Goal: Information Seeking & Learning: Learn about a topic

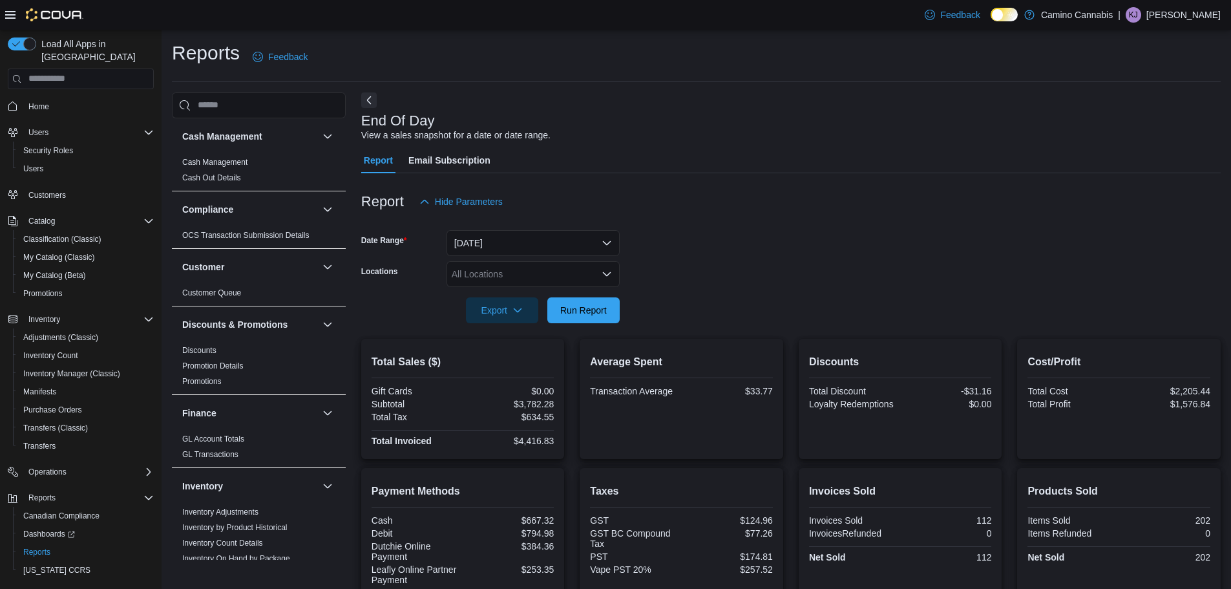
drag, startPoint x: 701, startPoint y: 257, endPoint x: 956, endPoint y: 222, distance: 257.1
click at [957, 222] on div at bounding box center [791, 223] width 860 height 16
click at [604, 277] on icon "Open list of options" at bounding box center [607, 274] width 10 height 10
click at [730, 277] on form "Date Range Today Locations All Locations Combo box. Selected. Combo box input. …" at bounding box center [791, 269] width 860 height 109
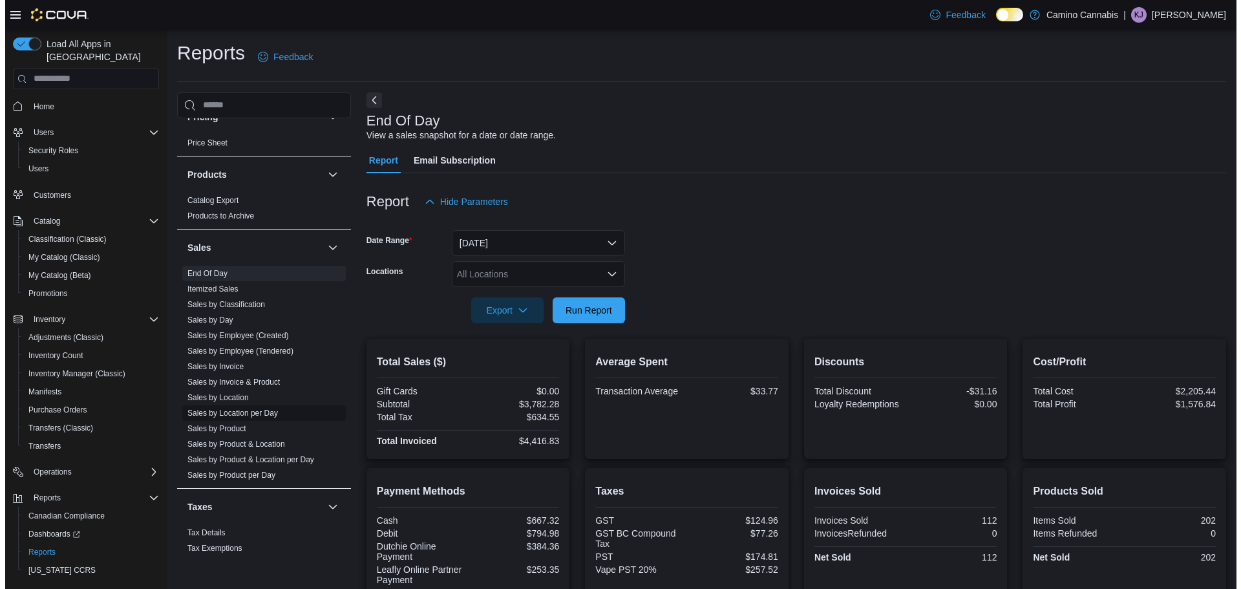
scroll to position [743, 0]
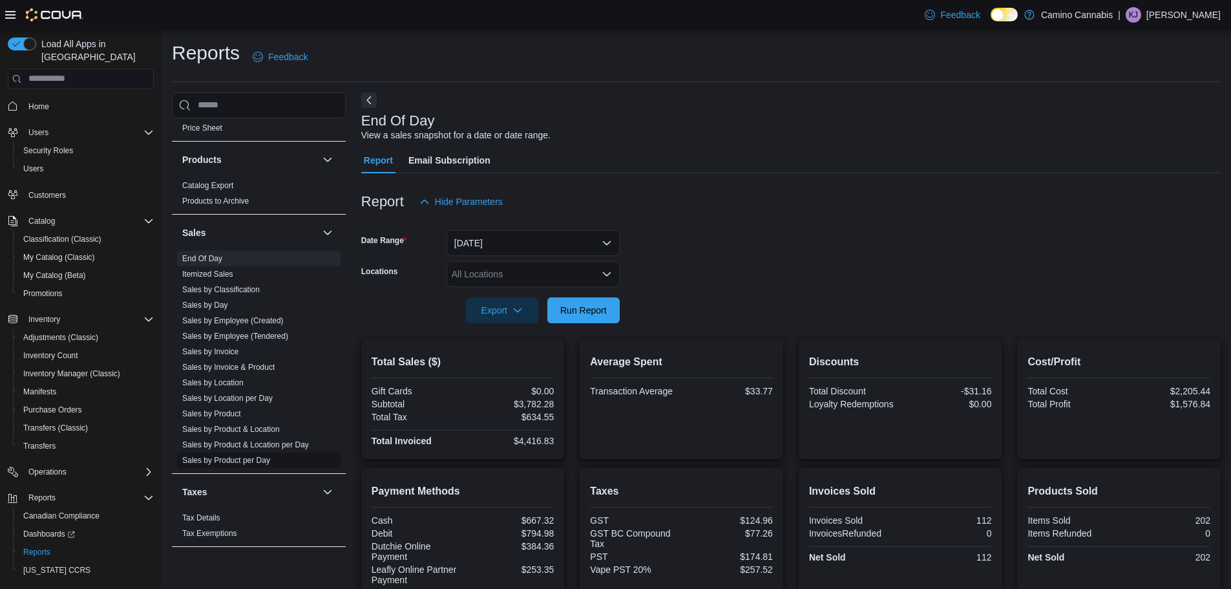
click at [285, 462] on span "Sales by Product per Day" at bounding box center [259, 460] width 164 height 16
click at [254, 462] on link "Sales by Product per Day" at bounding box center [226, 460] width 88 height 9
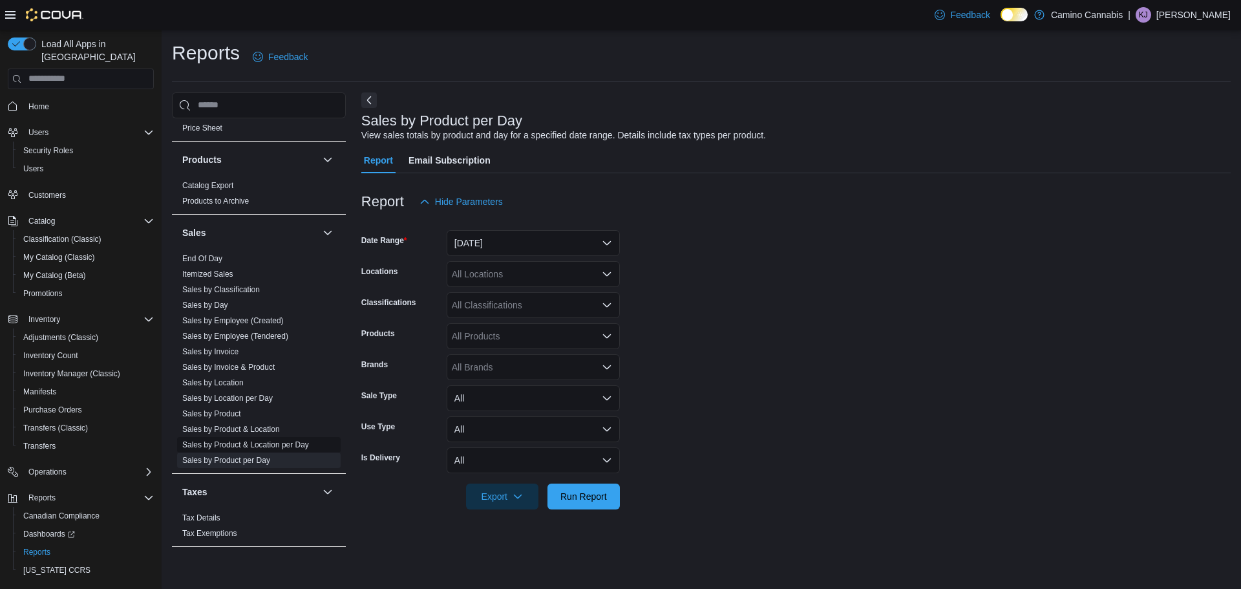
click at [278, 441] on link "Sales by Product & Location per Day" at bounding box center [245, 444] width 127 height 9
click at [265, 425] on link "Sales by Product & Location" at bounding box center [231, 429] width 98 height 9
click at [227, 412] on link "Sales by Product" at bounding box center [211, 413] width 59 height 9
click at [246, 398] on link "Sales by Location per Day" at bounding box center [227, 398] width 90 height 9
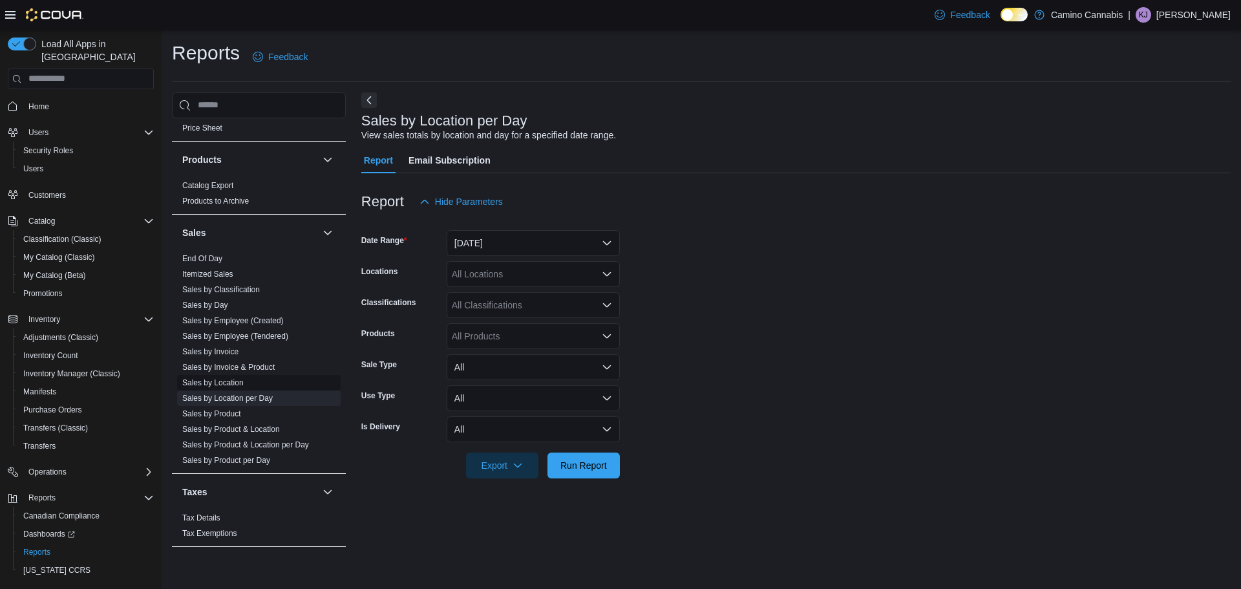
click at [231, 381] on link "Sales by Location" at bounding box center [212, 382] width 61 height 9
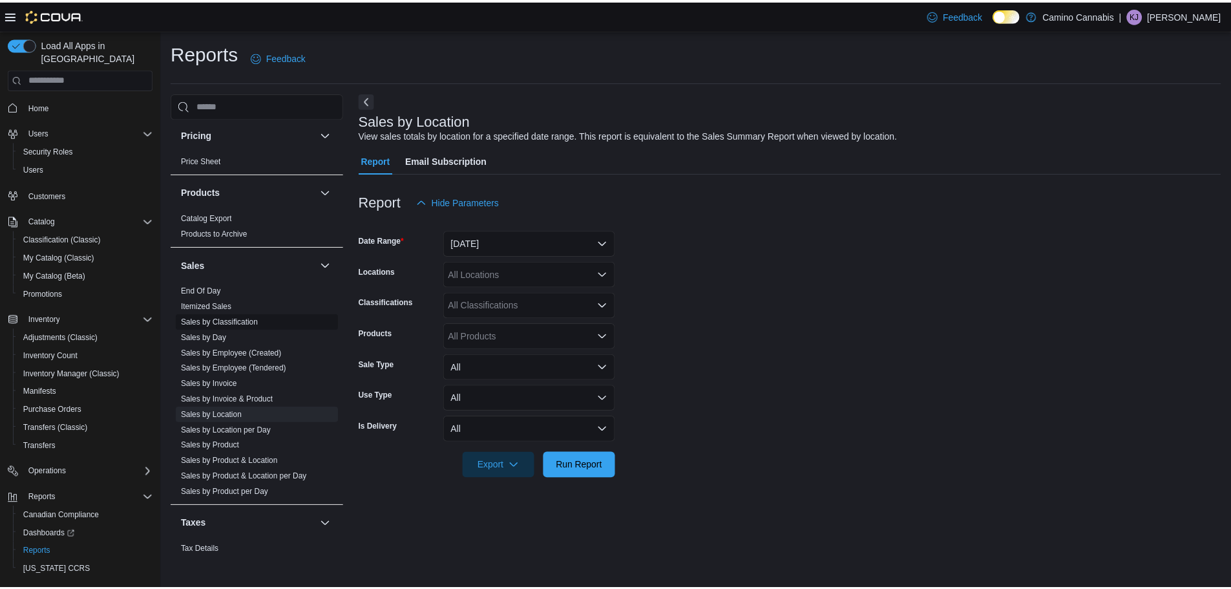
scroll to position [711, 0]
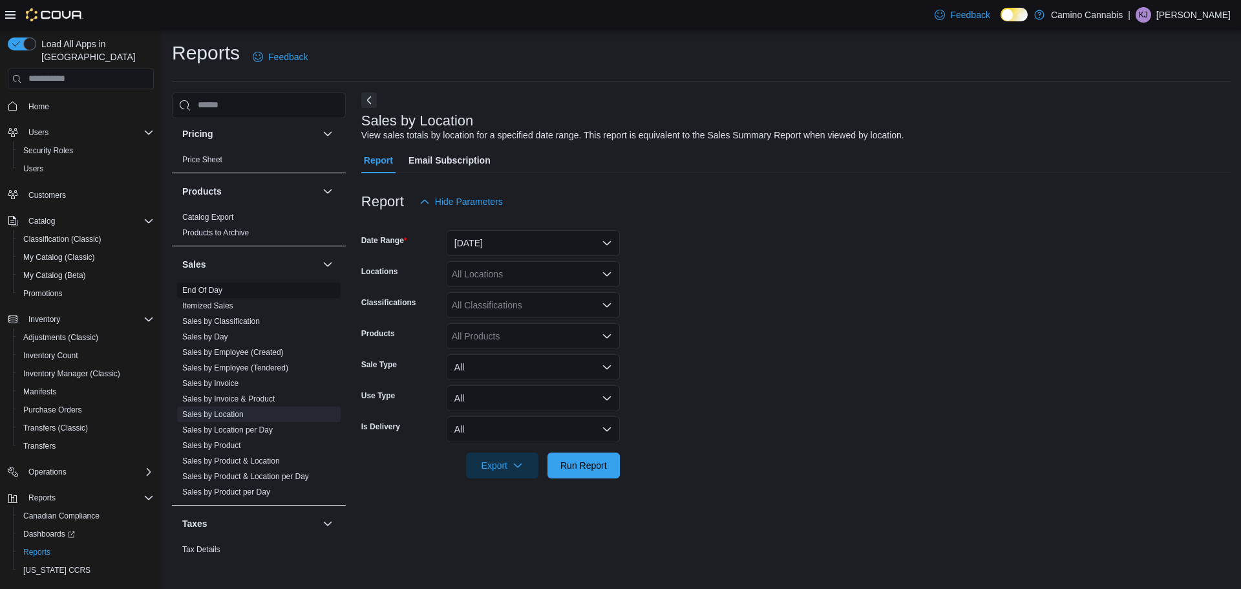
click at [244, 295] on span "End Of Day" at bounding box center [259, 290] width 164 height 16
click at [220, 292] on link "End Of Day" at bounding box center [202, 290] width 40 height 9
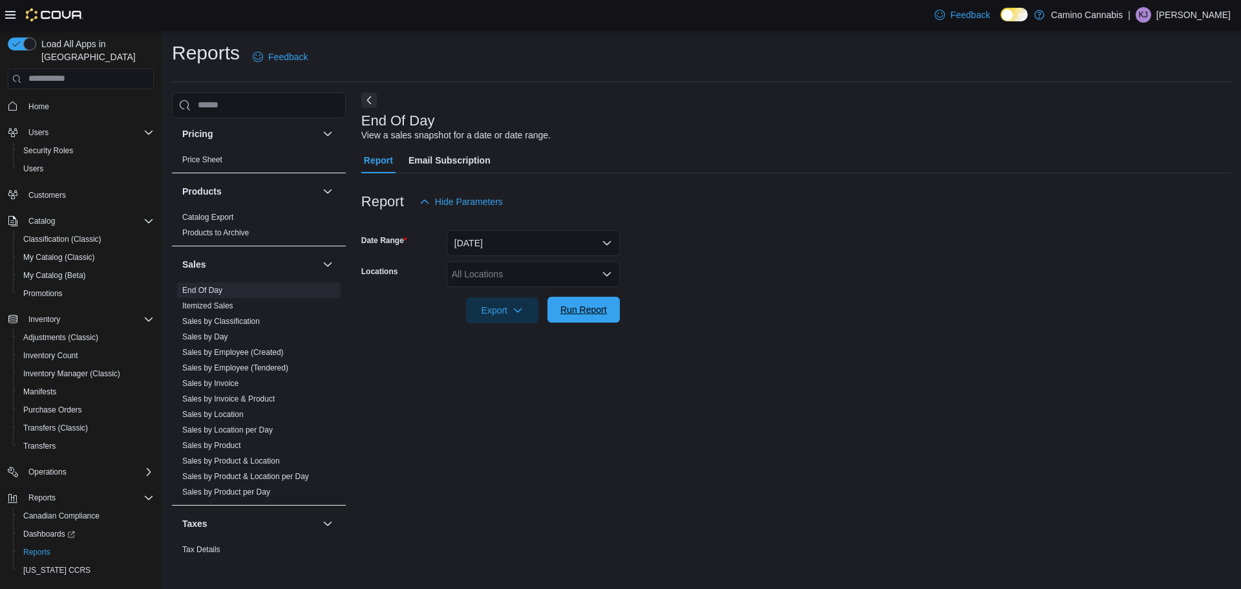
click at [569, 311] on span "Run Report" at bounding box center [583, 309] width 47 height 13
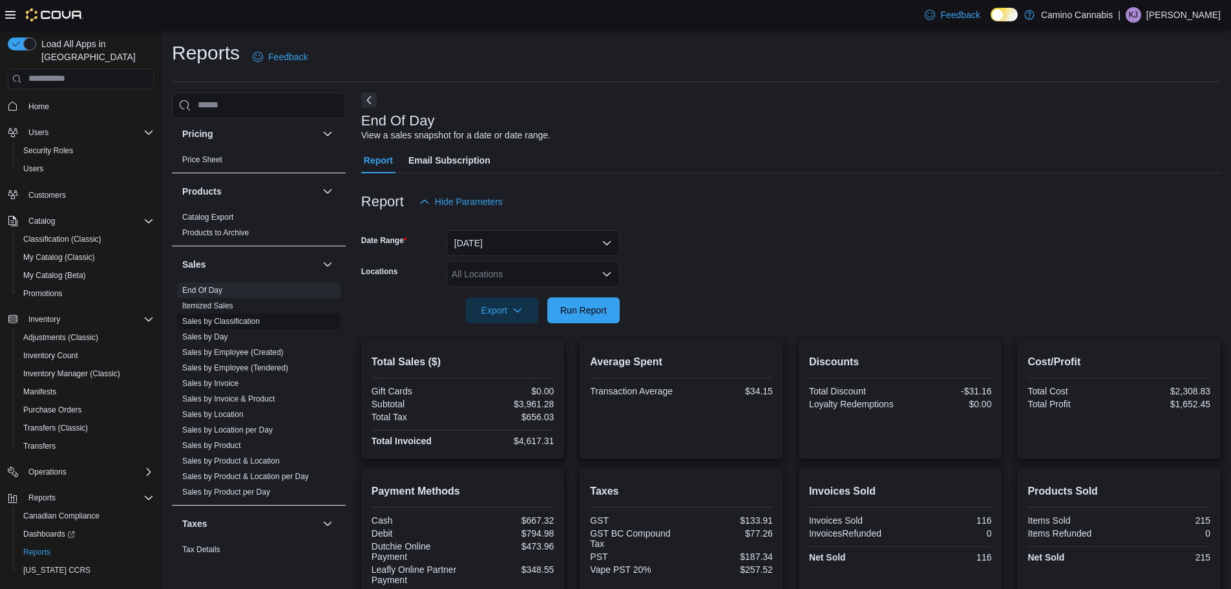
click at [217, 322] on link "Sales by Classification" at bounding box center [221, 321] width 78 height 9
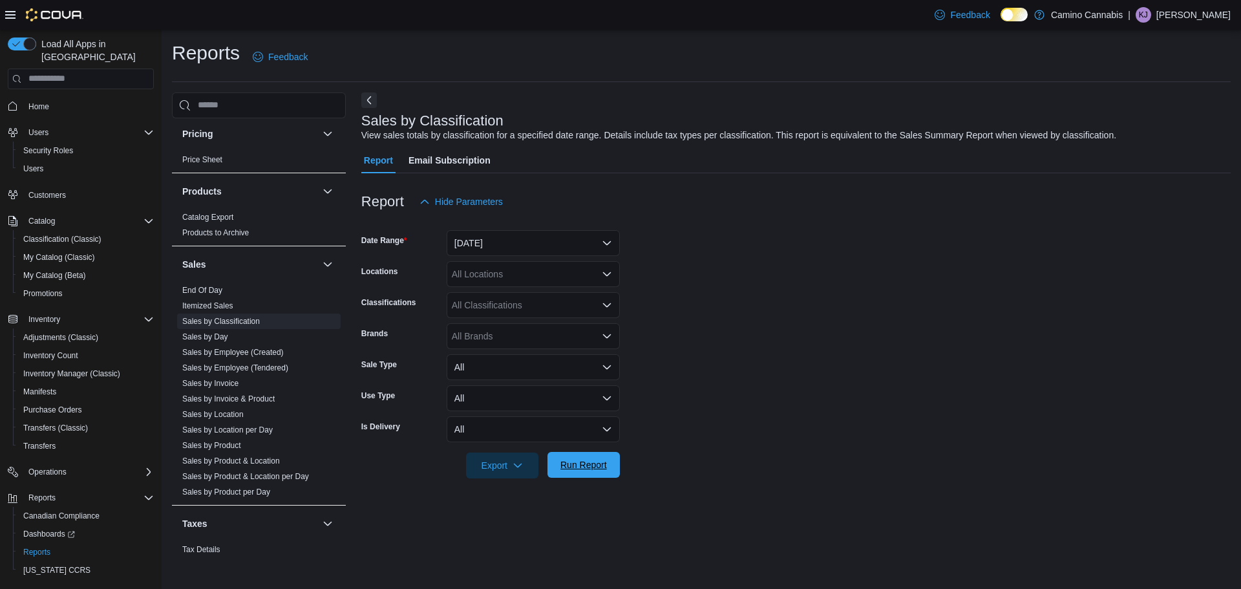
click at [568, 460] on span "Run Report" at bounding box center [583, 464] width 47 height 13
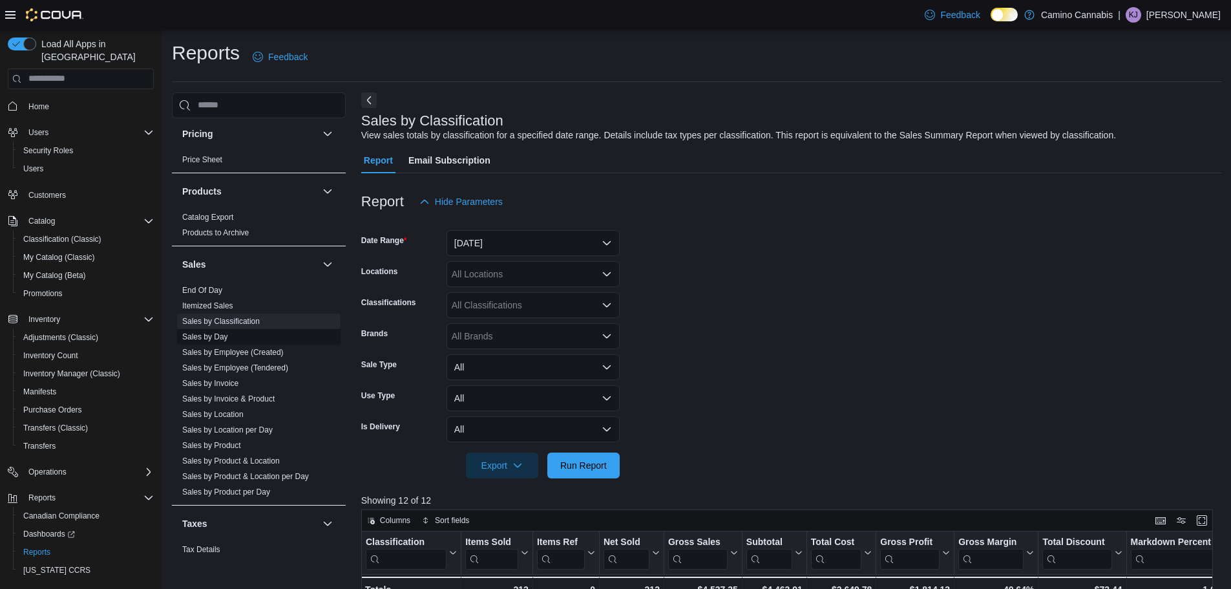
click at [204, 334] on link "Sales by Day" at bounding box center [205, 336] width 46 height 9
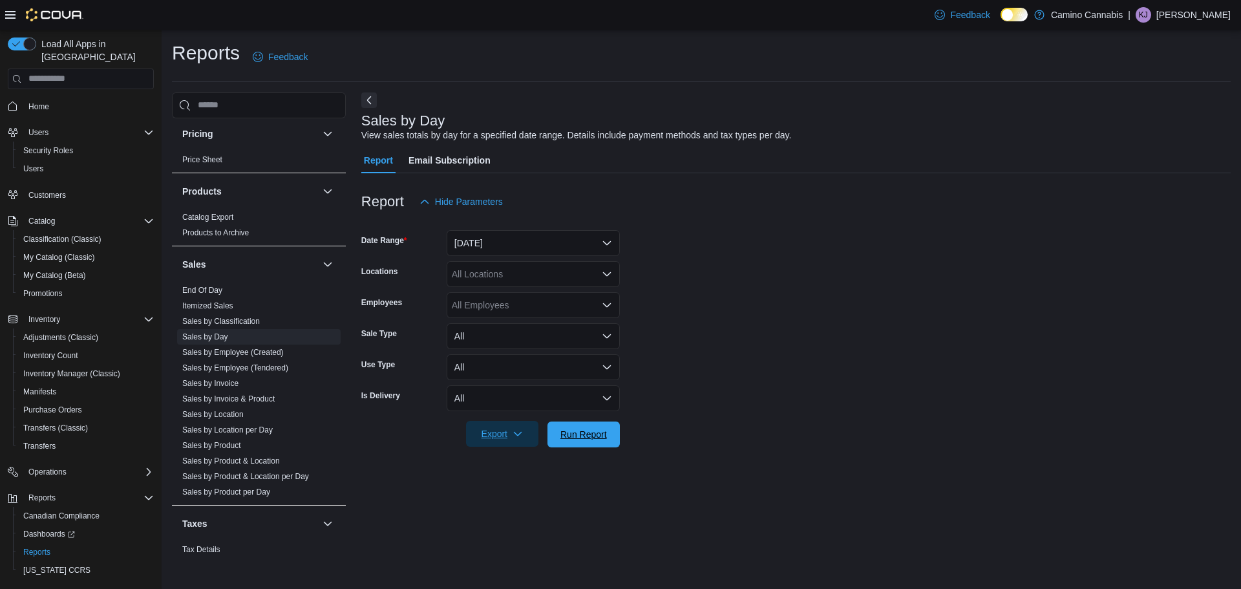
drag, startPoint x: 559, startPoint y: 433, endPoint x: 515, endPoint y: 427, distance: 43.8
click at [559, 433] on span "Run Report" at bounding box center [583, 434] width 57 height 26
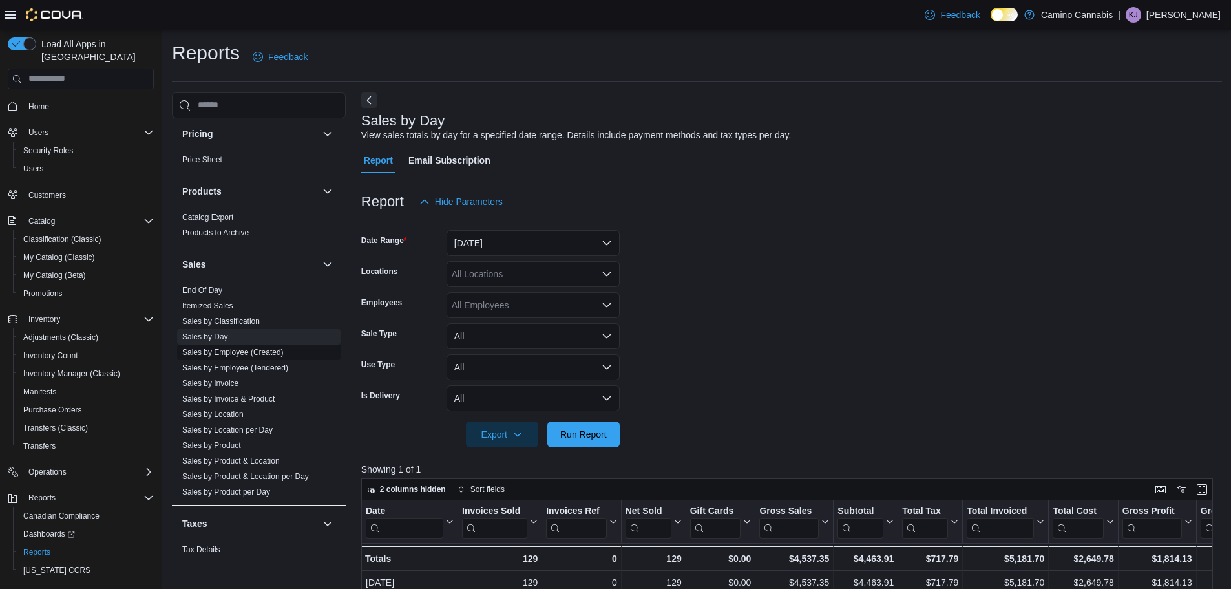
click at [218, 347] on span "Sales by Employee (Created)" at bounding box center [232, 352] width 101 height 10
click at [216, 383] on link "Sales by Invoice" at bounding box center [210, 383] width 56 height 9
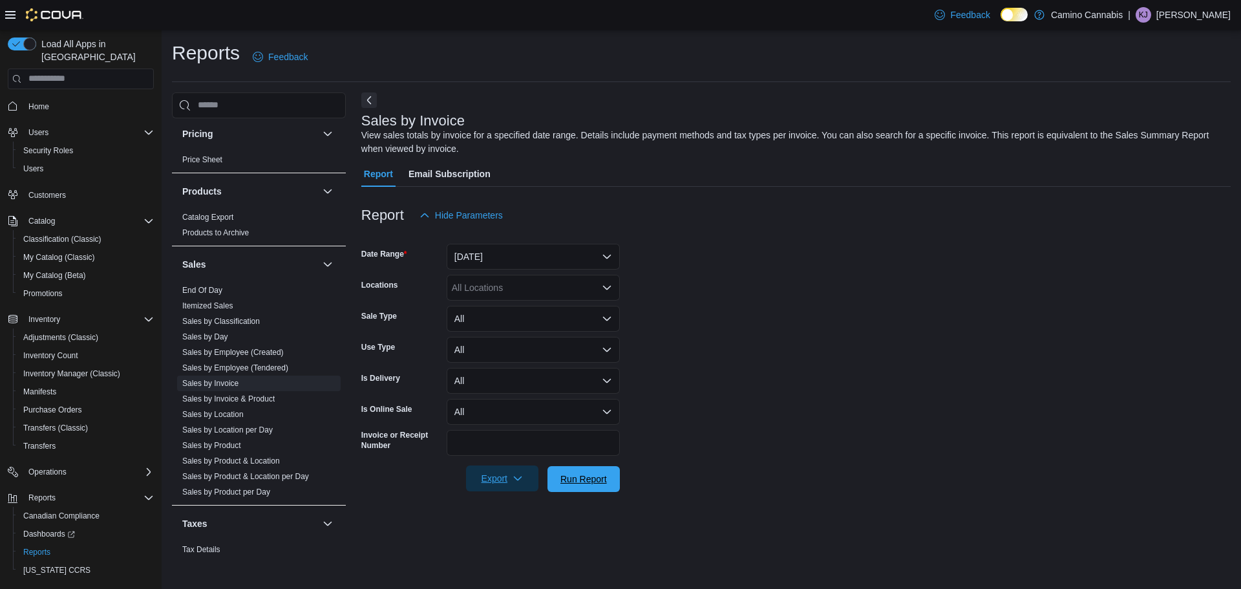
drag, startPoint x: 566, startPoint y: 482, endPoint x: 522, endPoint y: 482, distance: 44.0
click at [566, 482] on span "Run Report" at bounding box center [583, 479] width 47 height 13
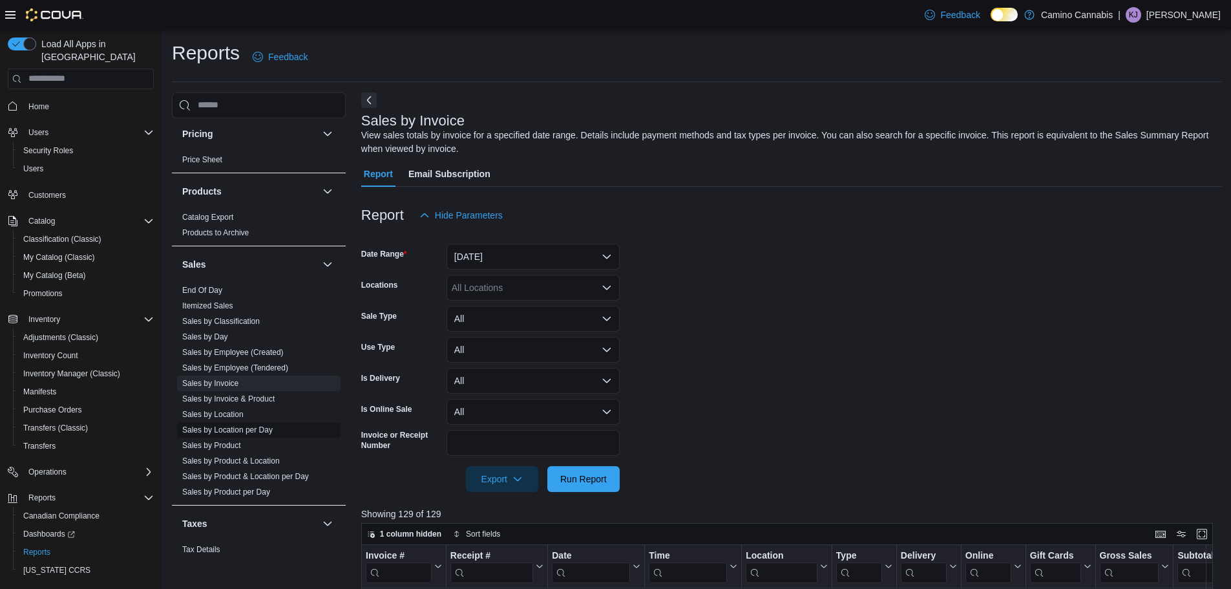
drag, startPoint x: 219, startPoint y: 402, endPoint x: 293, endPoint y: 422, distance: 77.0
click at [219, 402] on link "Sales by Invoice & Product" at bounding box center [228, 398] width 92 height 9
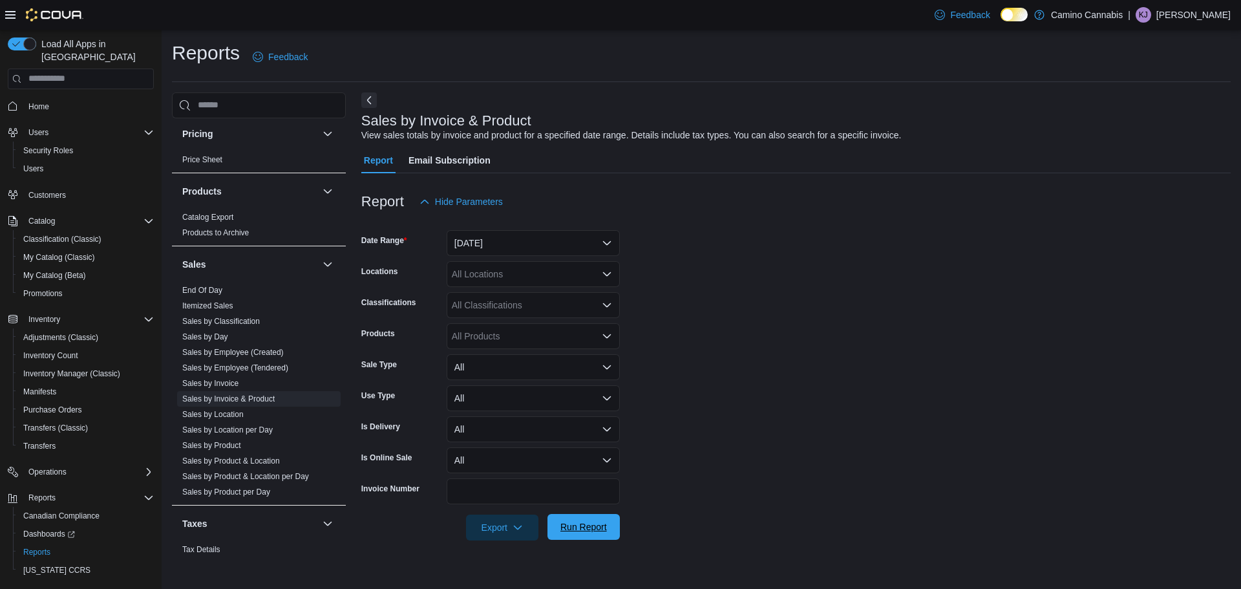
click at [572, 535] on span "Run Report" at bounding box center [583, 527] width 57 height 26
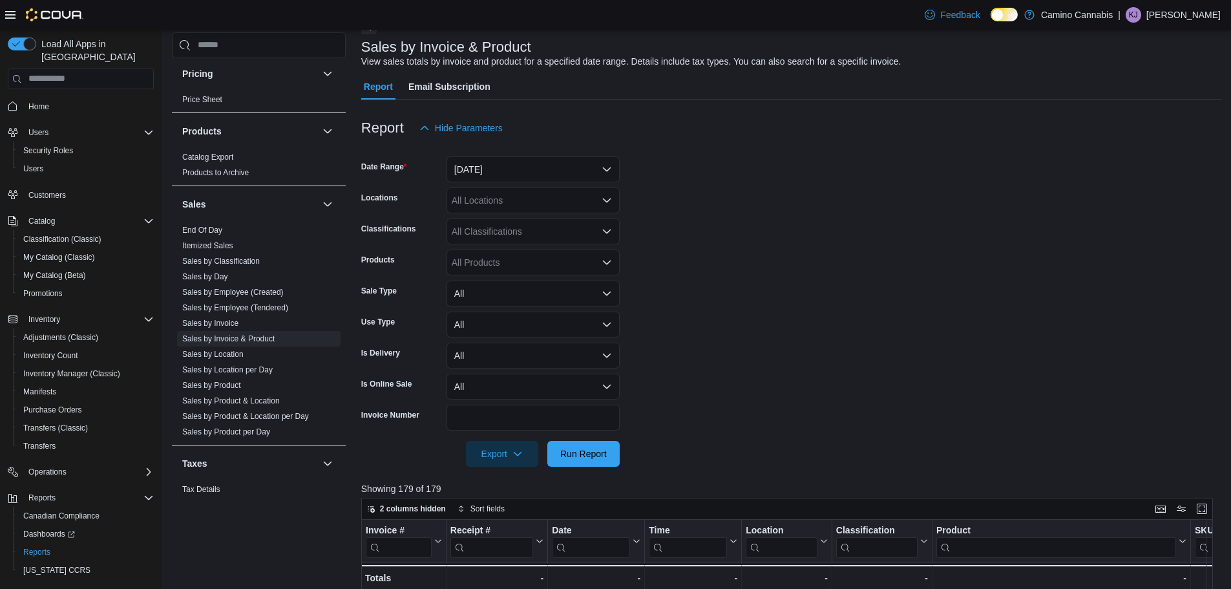
scroll to position [259, 0]
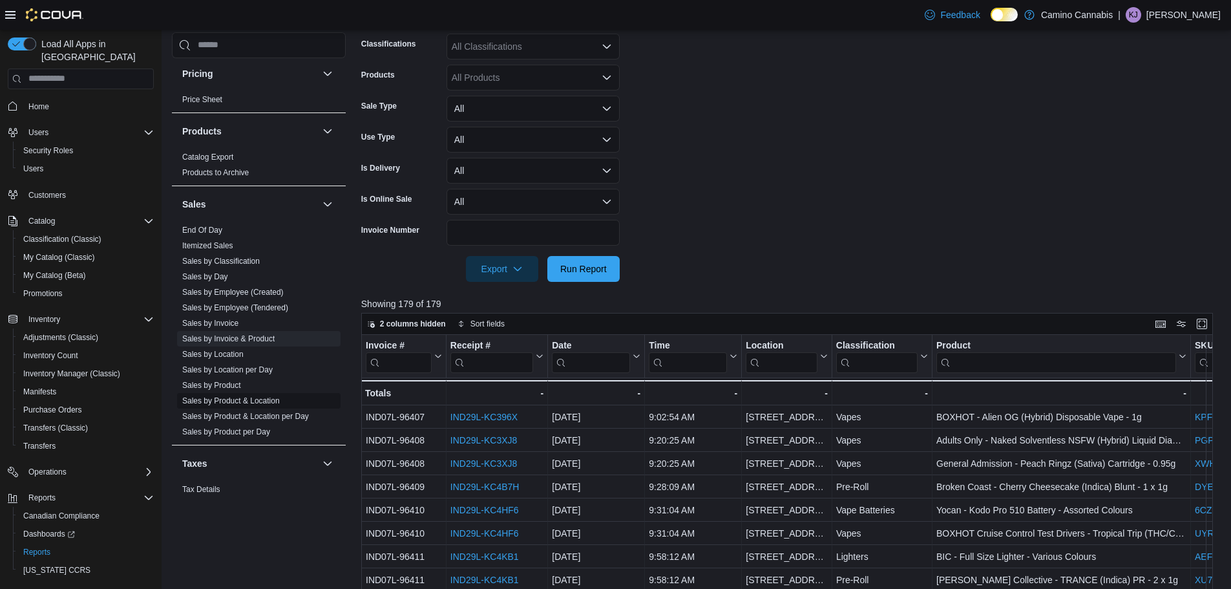
click at [228, 400] on link "Sales by Product & Location" at bounding box center [231, 400] width 98 height 9
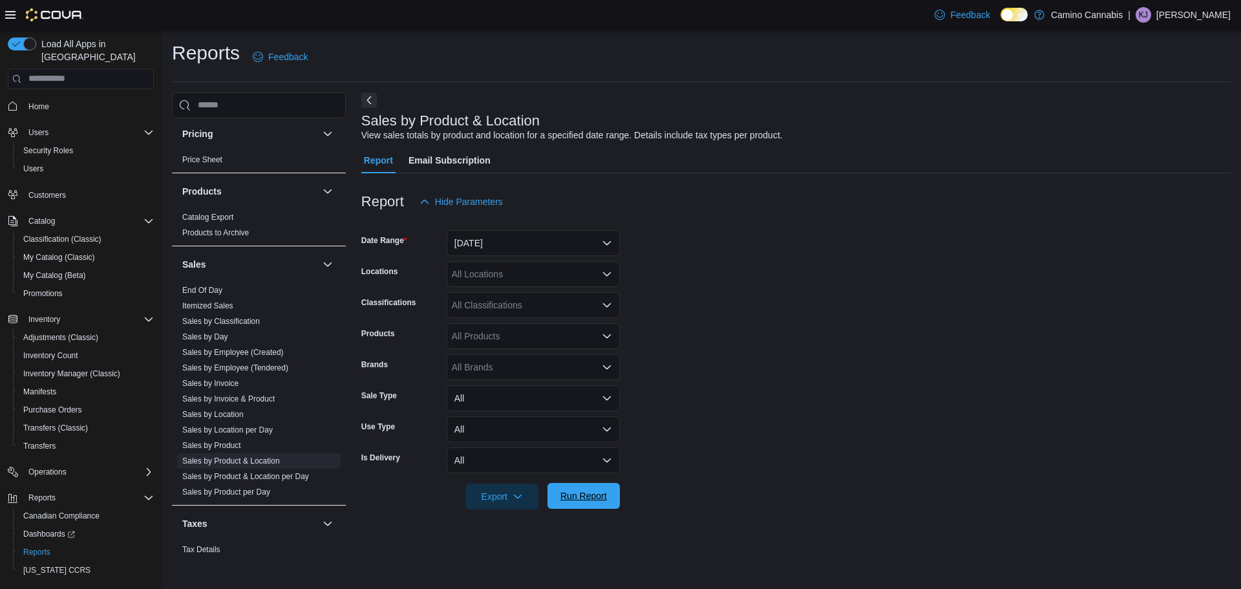
click at [588, 493] on span "Run Report" at bounding box center [583, 495] width 47 height 13
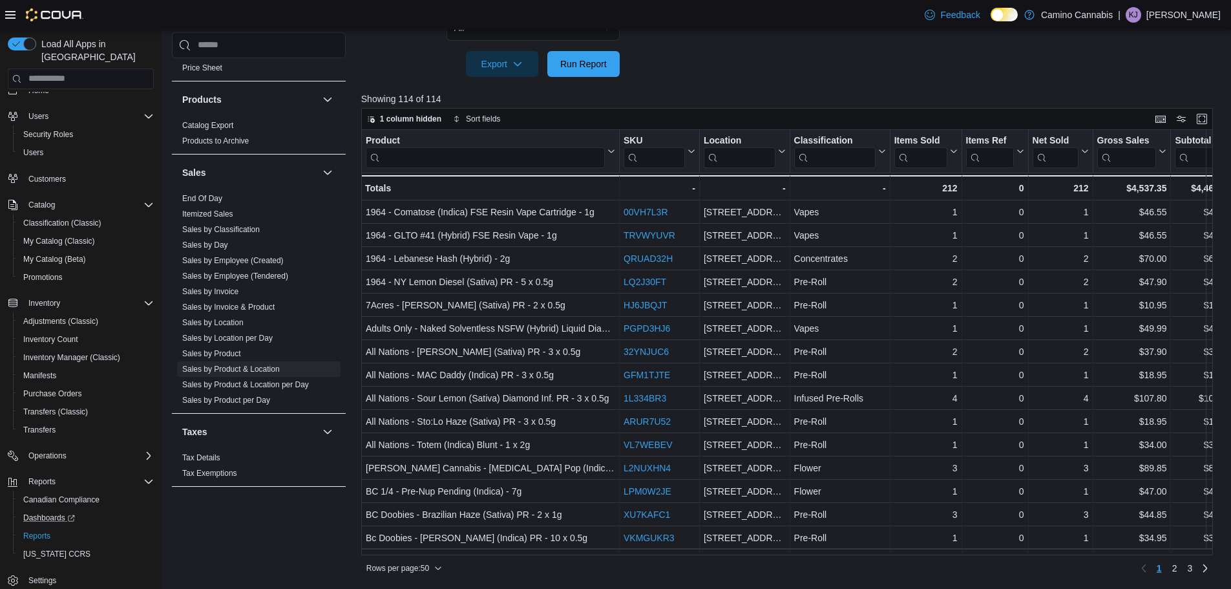
scroll to position [24, 0]
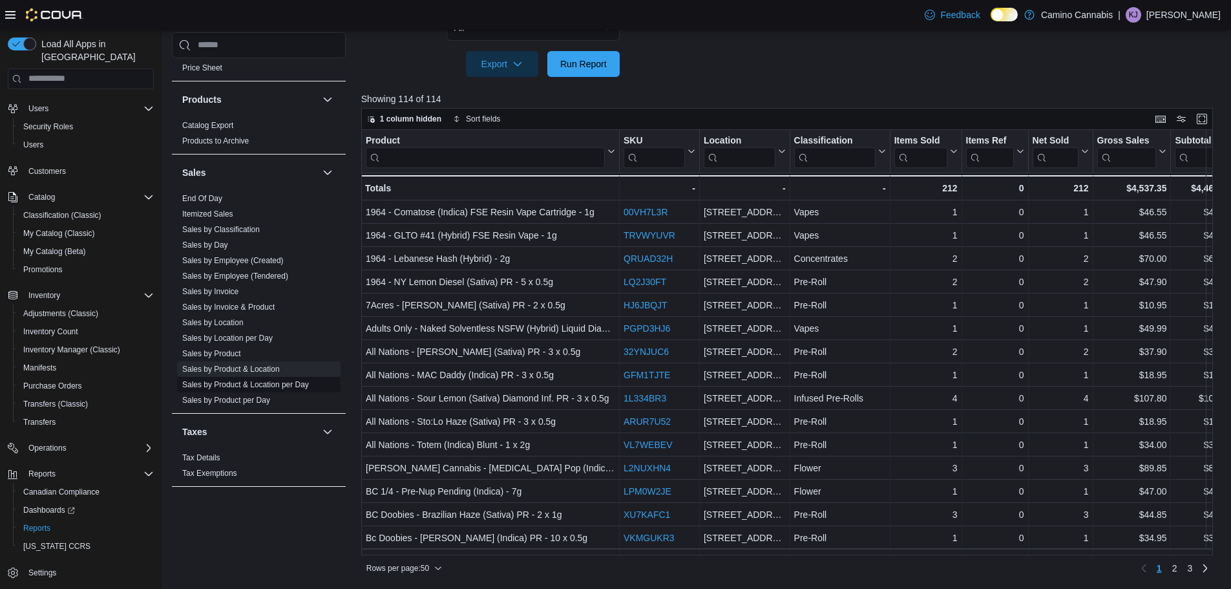
click at [234, 384] on link "Sales by Product & Location per Day" at bounding box center [245, 384] width 127 height 9
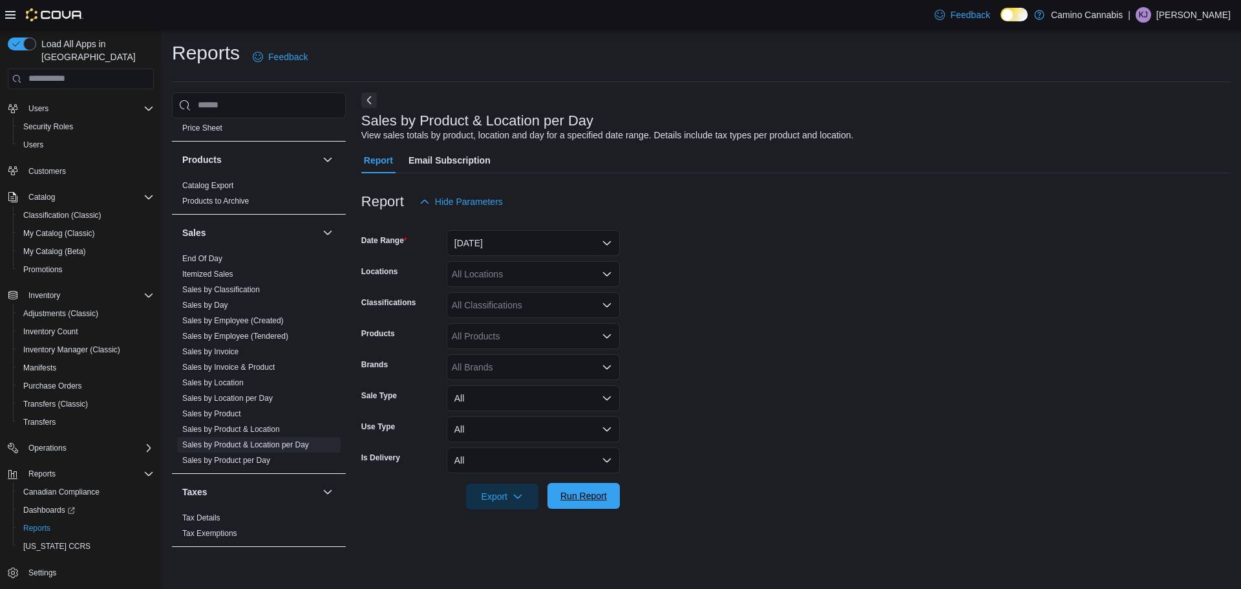
click at [557, 496] on span "Run Report" at bounding box center [583, 496] width 57 height 26
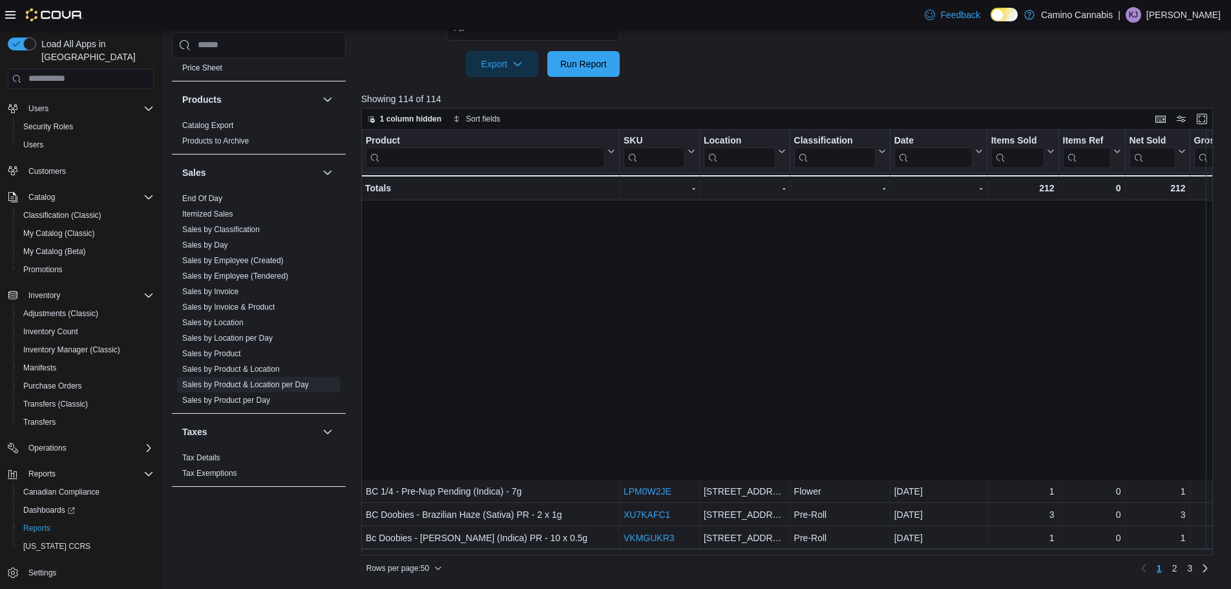
scroll to position [323, 0]
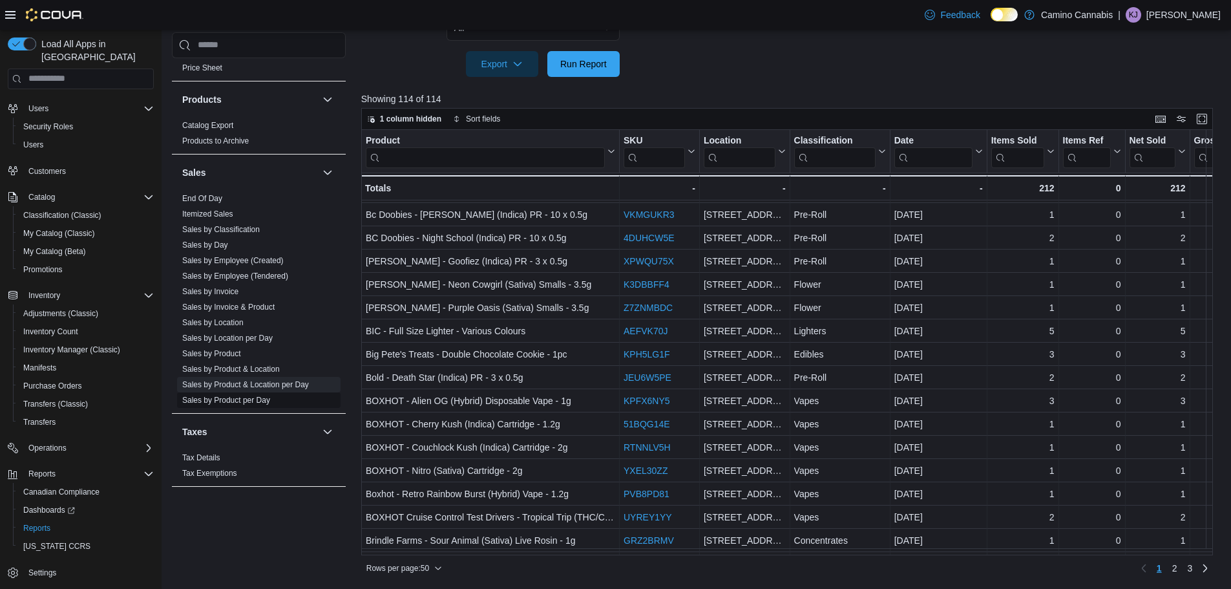
click at [239, 403] on link "Sales by Product per Day" at bounding box center [226, 400] width 88 height 9
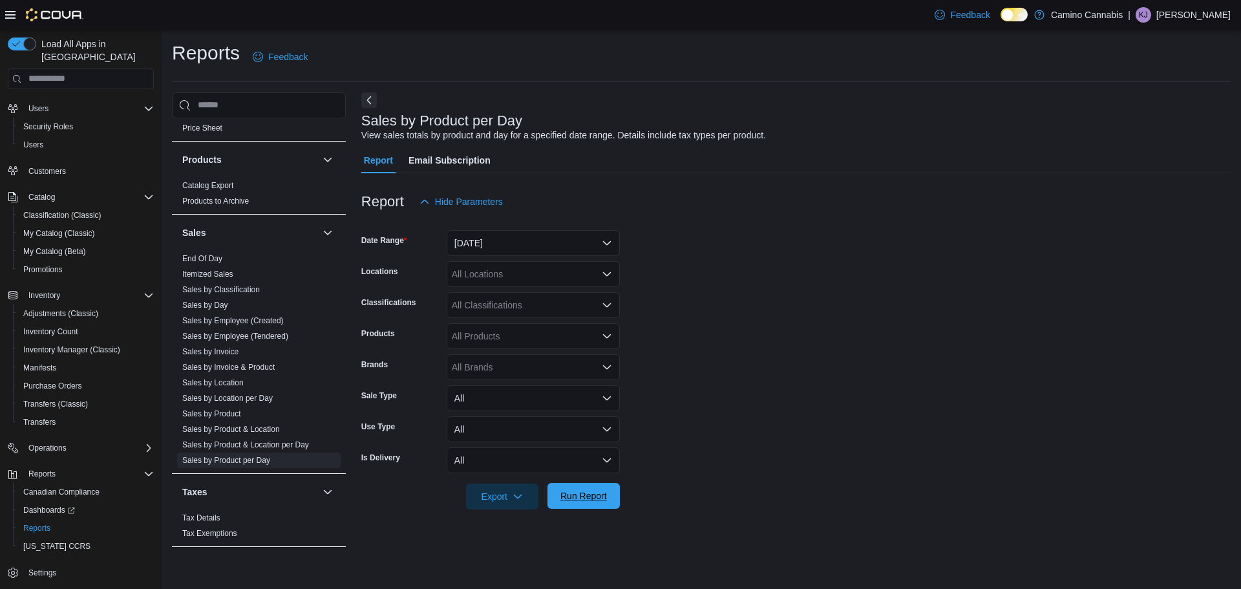
drag, startPoint x: 595, startPoint y: 504, endPoint x: 576, endPoint y: 504, distance: 19.4
click at [592, 504] on span "Run Report" at bounding box center [583, 496] width 57 height 26
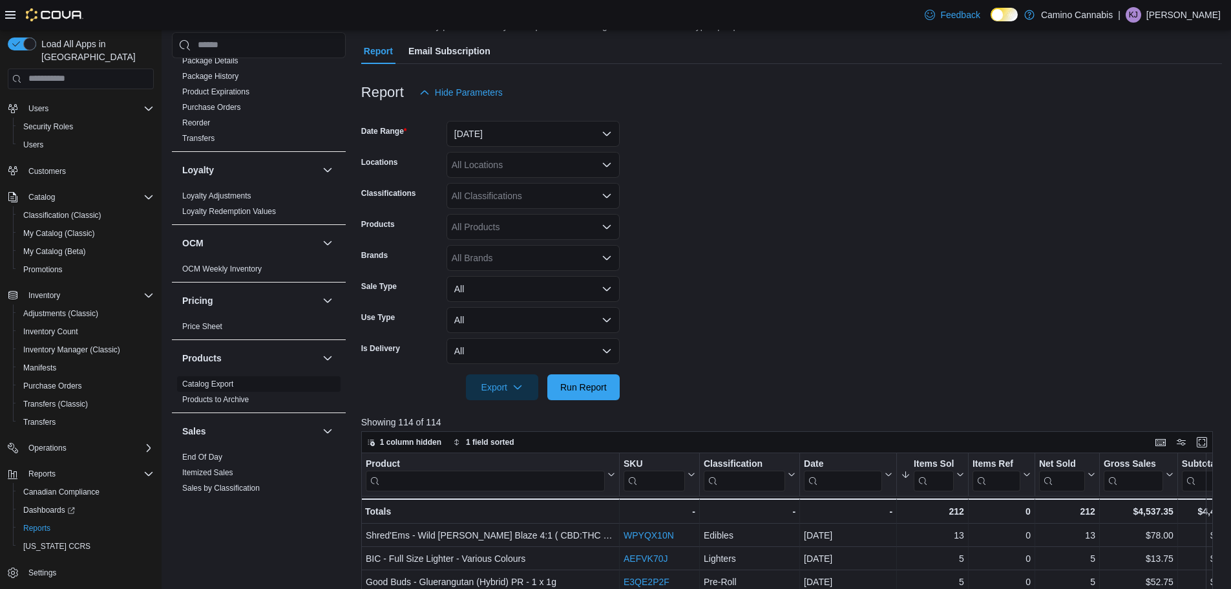
scroll to position [743, 0]
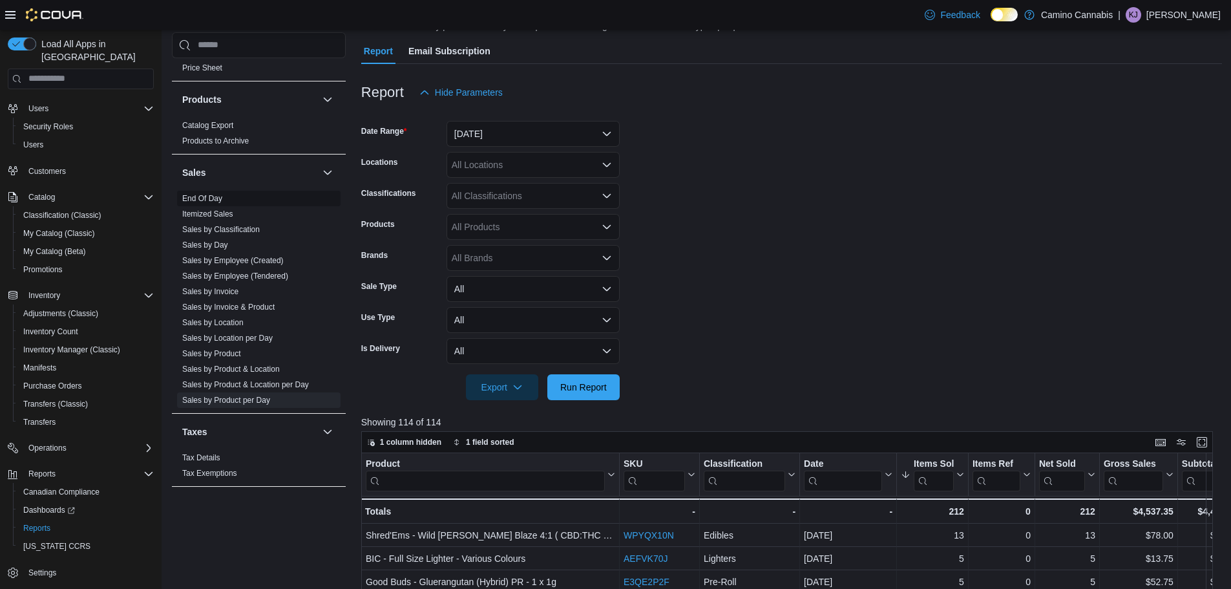
click at [196, 200] on link "End Of Day" at bounding box center [202, 198] width 40 height 9
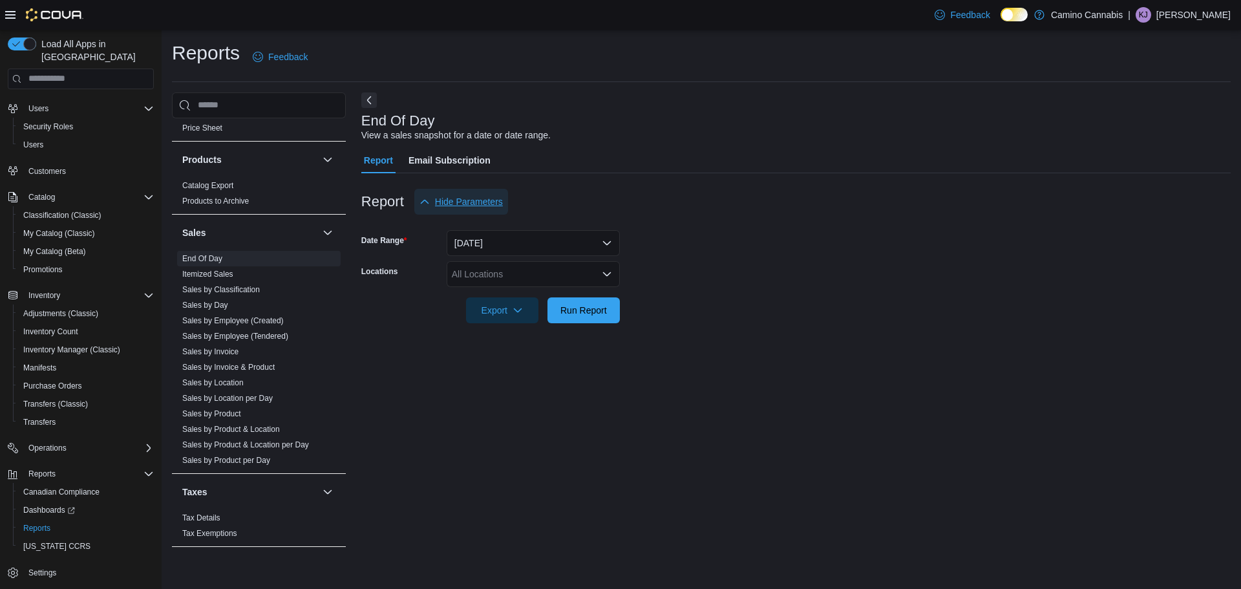
click at [478, 197] on span "Hide Parameters" at bounding box center [469, 201] width 68 height 13
click at [478, 197] on span "Show Parameters" at bounding box center [471, 201] width 72 height 13
click at [504, 277] on div "All Locations" at bounding box center [533, 274] width 173 height 26
click at [505, 277] on div "All Locations Combo box. Selected. Combo box input. All Locations. Type some te…" at bounding box center [533, 274] width 173 height 26
click at [672, 276] on form "Date Range Today Locations All Locations Export Run Report" at bounding box center [795, 269] width 869 height 109
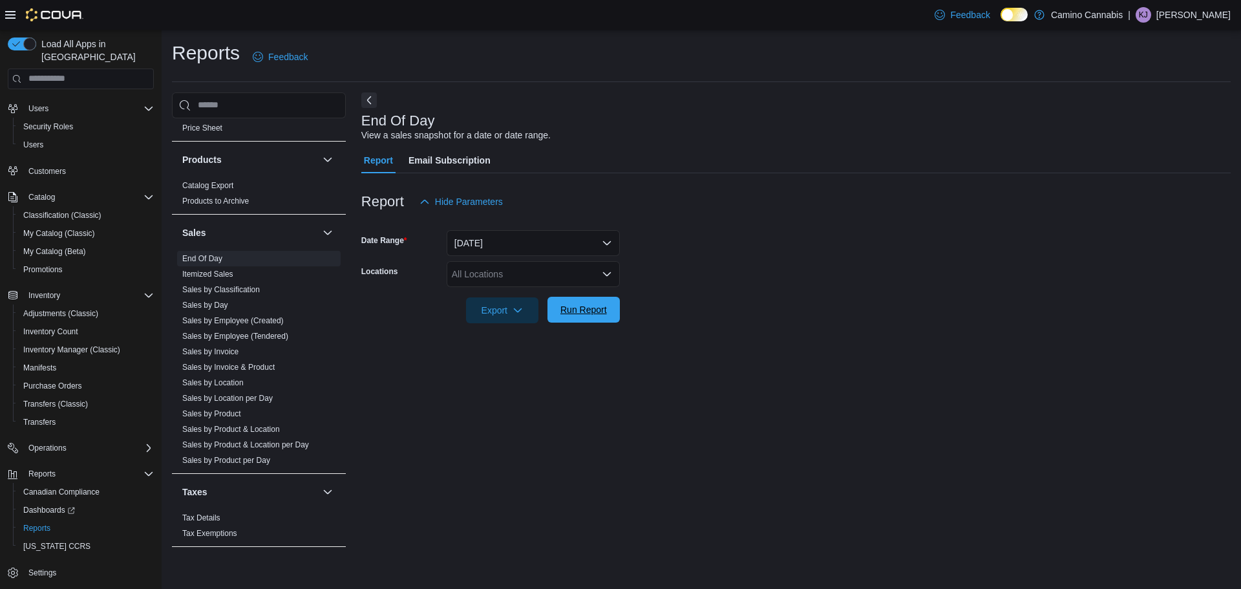
click at [591, 311] on span "Run Report" at bounding box center [583, 309] width 47 height 13
